Goal: Information Seeking & Learning: Check status

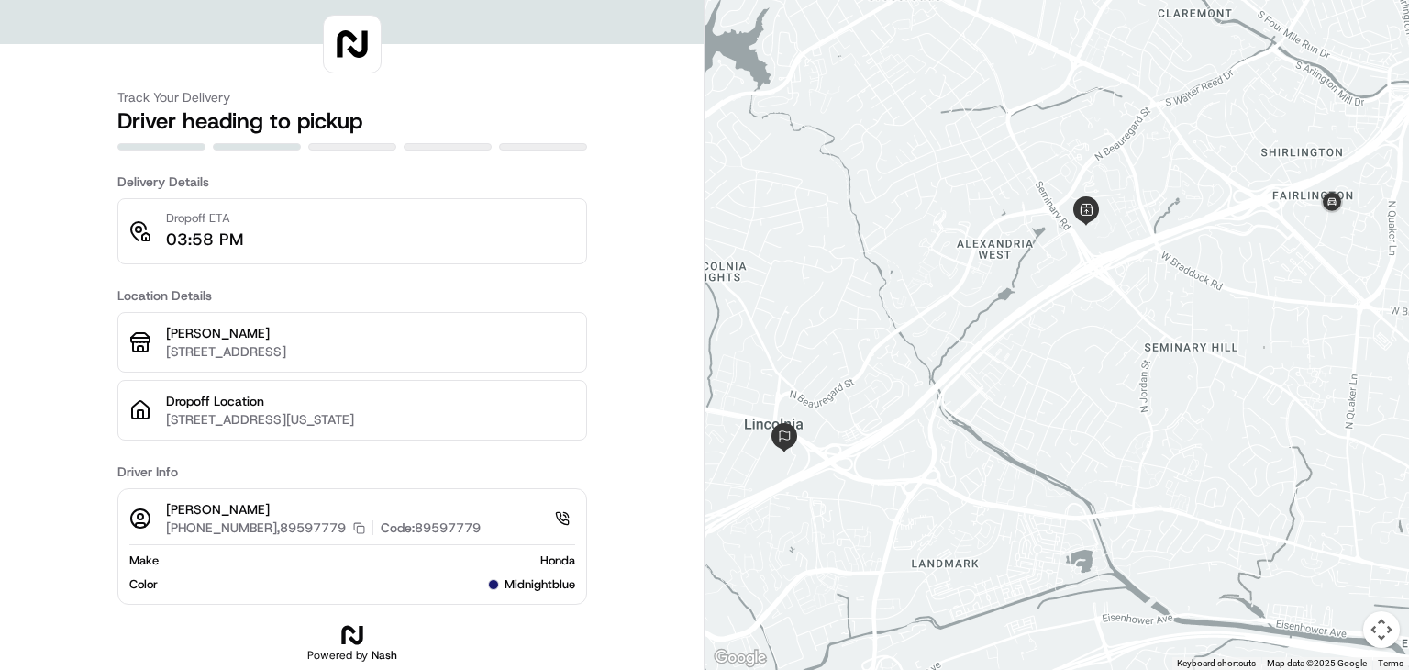
click at [203, 238] on p "03:58 PM" at bounding box center [204, 240] width 77 height 26
